Goal: Information Seeking & Learning: Learn about a topic

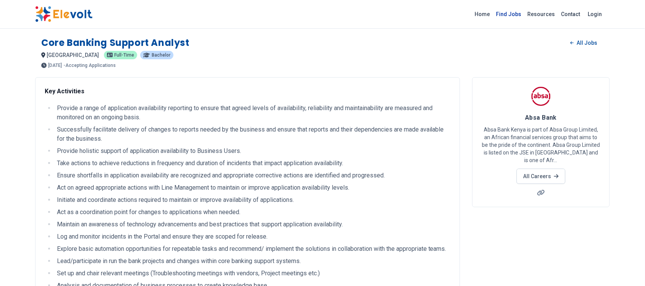
click at [516, 15] on link "Find Jobs" at bounding box center [508, 14] width 31 height 12
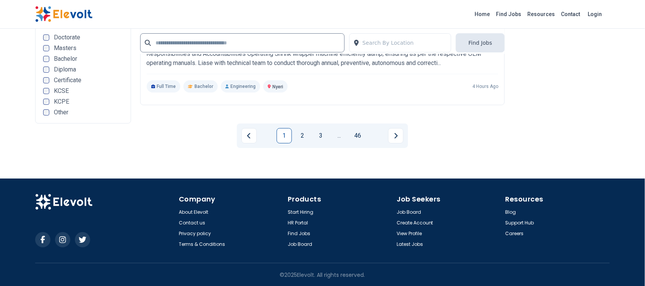
scroll to position [1629, 0]
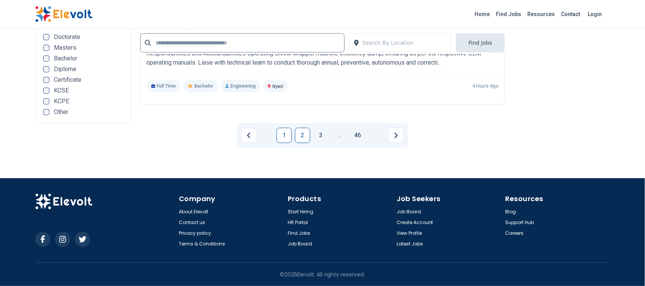
click at [305, 136] on link "2" at bounding box center [302, 135] width 15 height 15
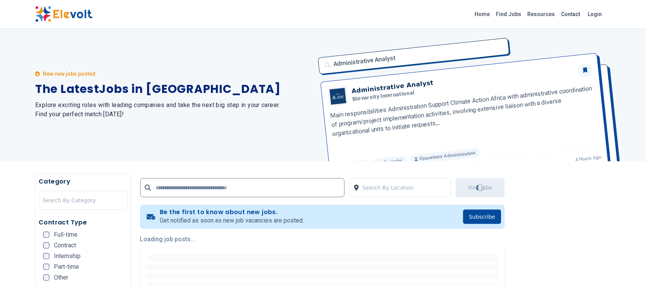
scroll to position [0, 0]
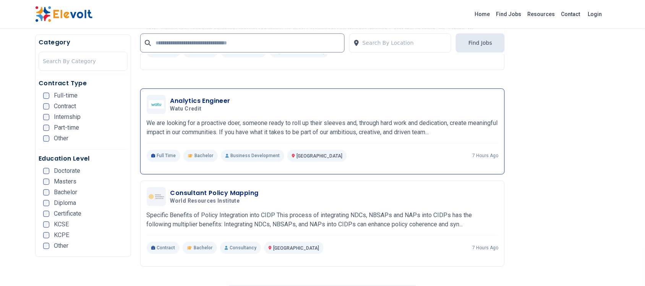
scroll to position [1528, 0]
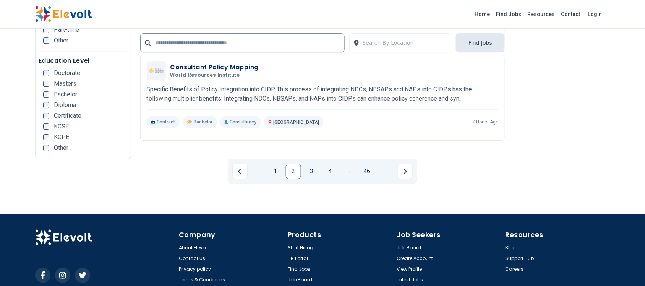
click at [317, 168] on link "3" at bounding box center [311, 171] width 15 height 15
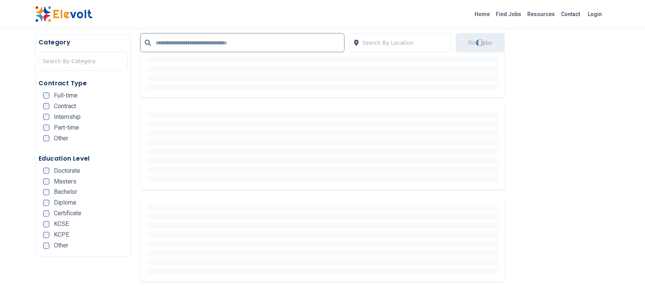
scroll to position [239, 0]
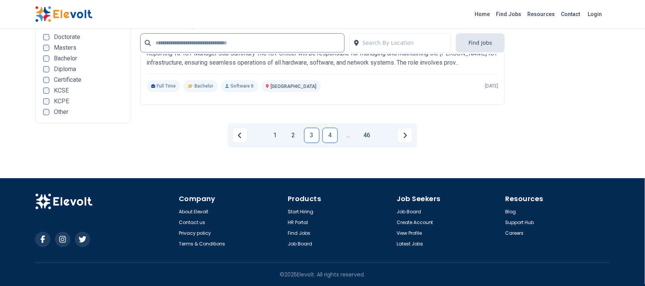
click at [326, 136] on link "4" at bounding box center [329, 135] width 15 height 15
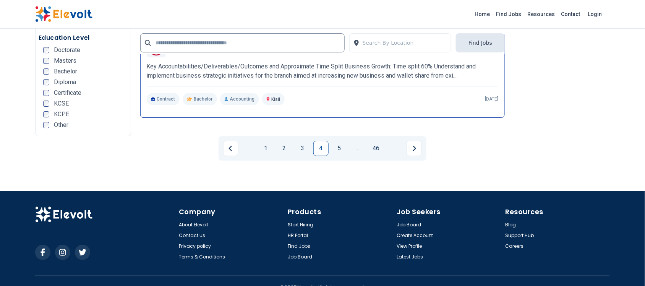
scroll to position [1561, 0]
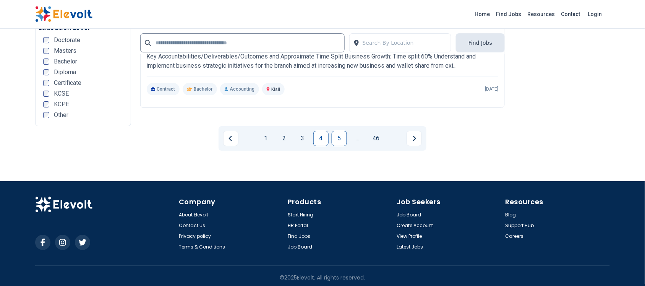
click at [344, 133] on link "5" at bounding box center [339, 138] width 15 height 15
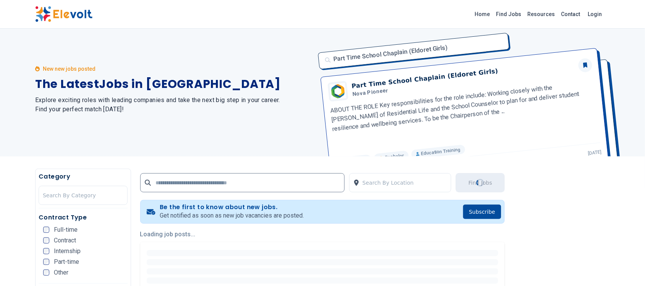
scroll to position [0, 0]
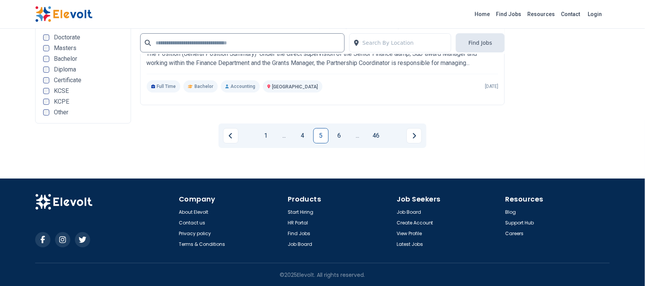
scroll to position [1629, 0]
